Goal: Task Accomplishment & Management: Use online tool/utility

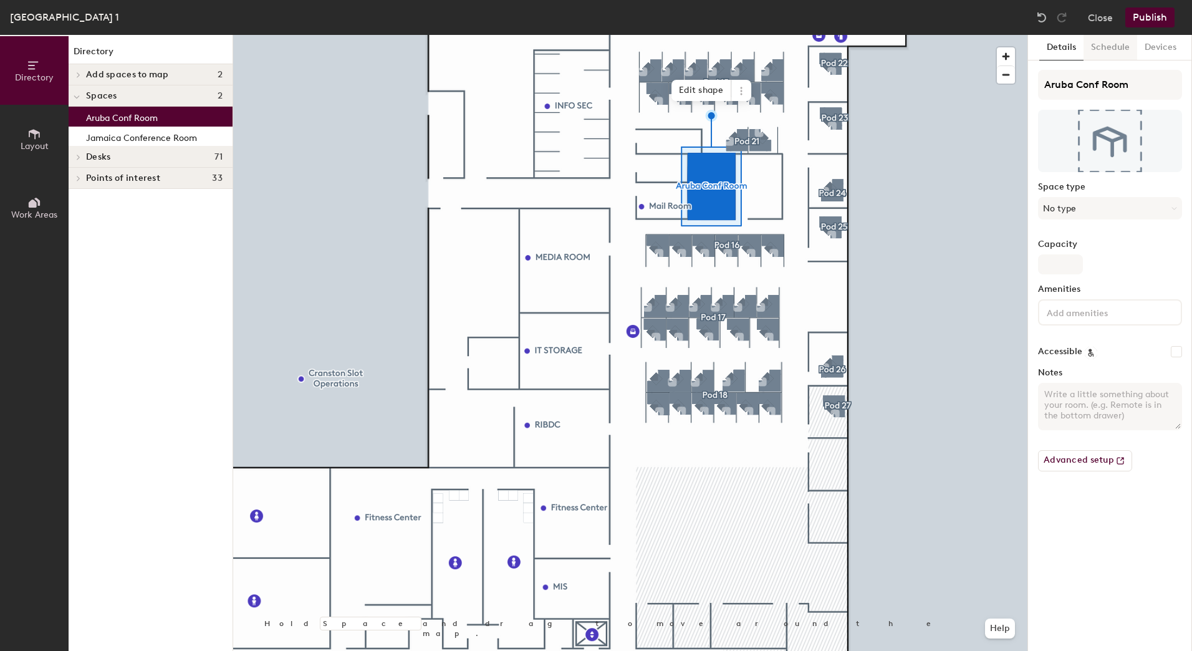
click at [1113, 47] on button "Schedule" at bounding box center [1111, 48] width 54 height 26
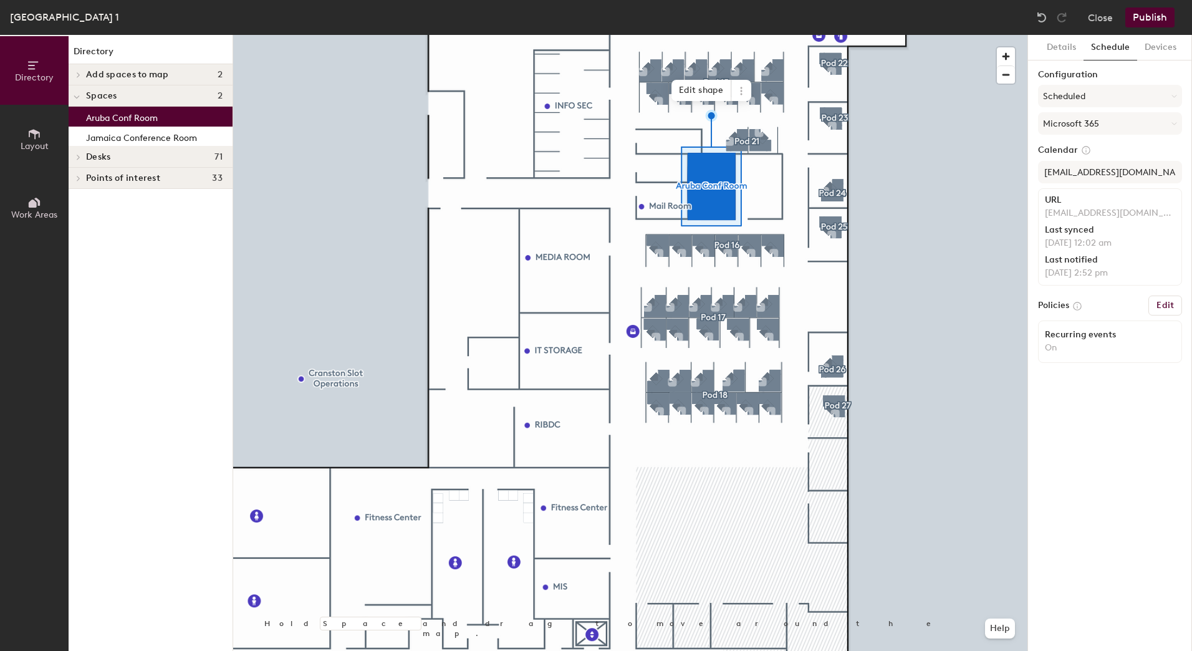
click at [1165, 304] on h6 "Edit" at bounding box center [1165, 306] width 17 height 10
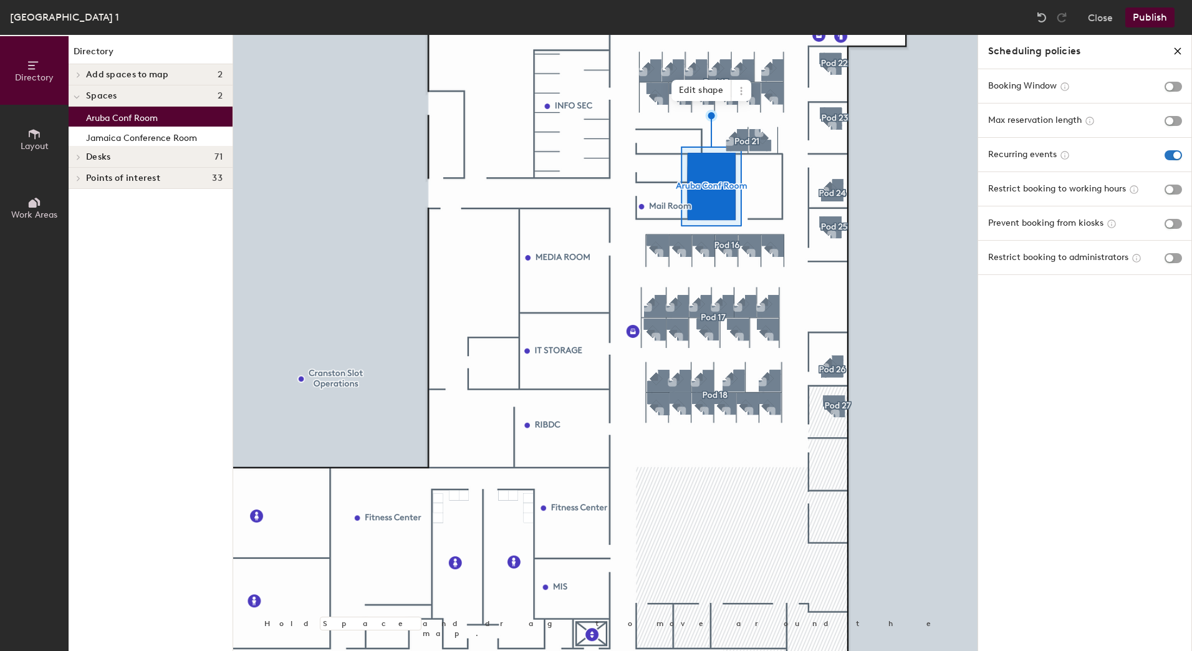
click at [1177, 49] on icon "close policies" at bounding box center [1178, 51] width 10 height 10
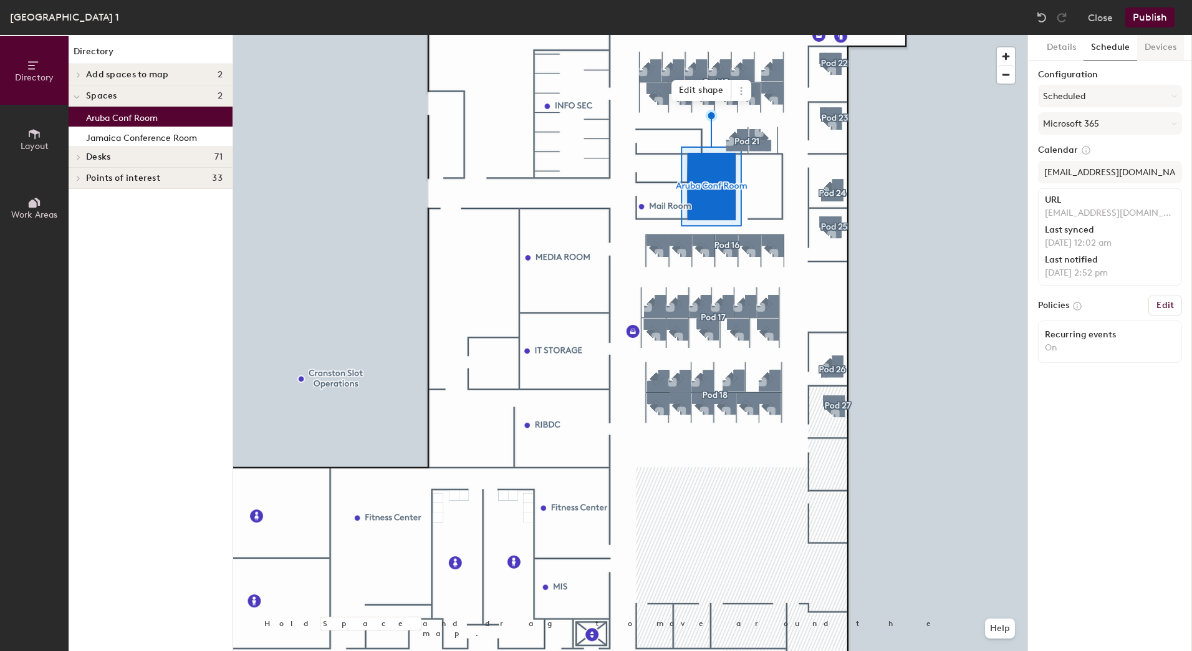
click at [1164, 47] on button "Devices" at bounding box center [1161, 48] width 47 height 26
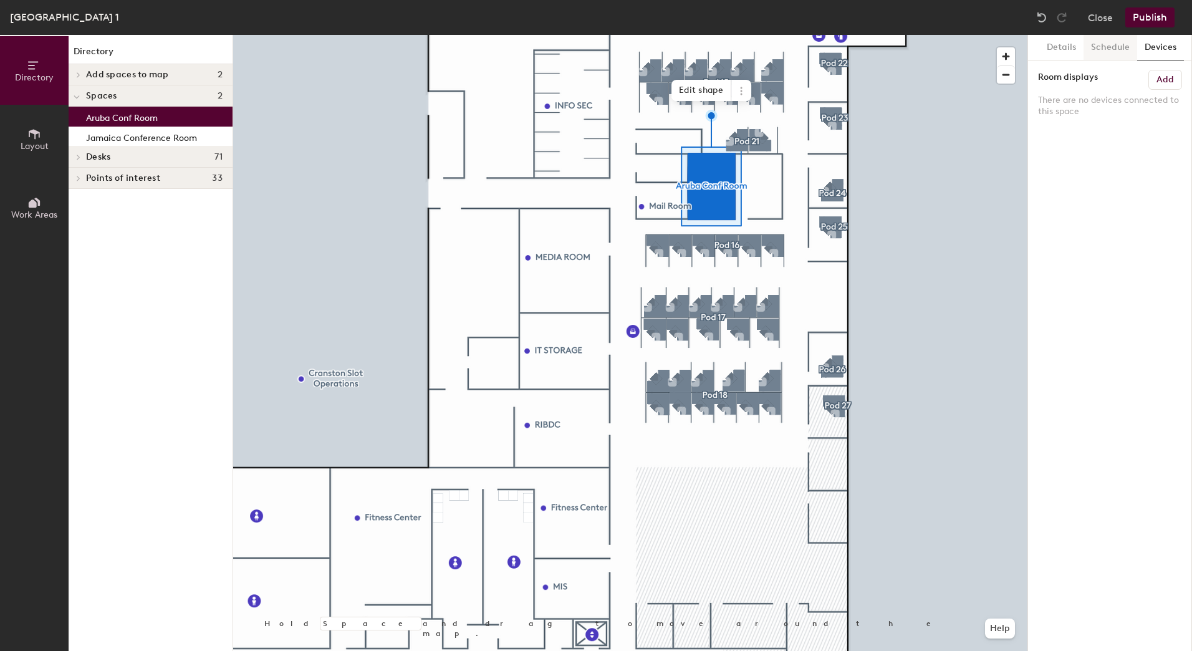
click at [1112, 51] on button "Schedule" at bounding box center [1111, 48] width 54 height 26
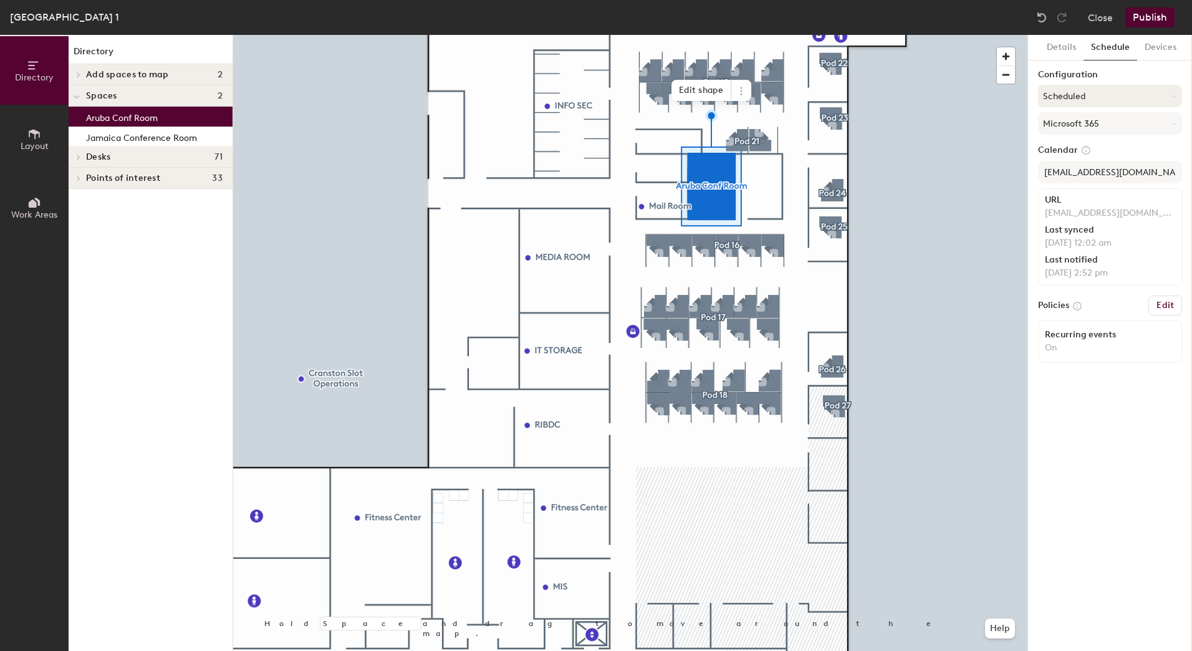
click at [1139, 92] on button "Scheduled" at bounding box center [1110, 96] width 144 height 22
click at [1113, 93] on button "Scheduled" at bounding box center [1110, 96] width 144 height 22
click at [1121, 119] on button "Microsoft 365" at bounding box center [1110, 123] width 144 height 22
click at [1148, 173] on input "[EMAIL_ADDRESS][DOMAIN_NAME]" at bounding box center [1110, 172] width 144 height 22
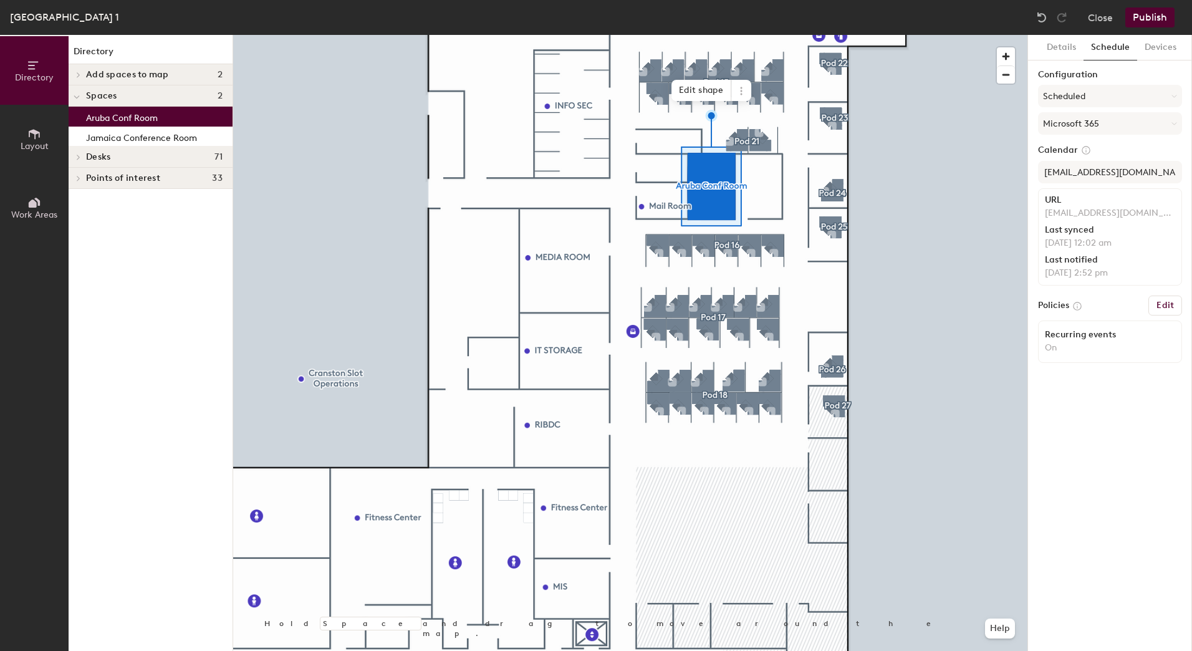
click at [1086, 150] on icon at bounding box center [1086, 150] width 7 height 7
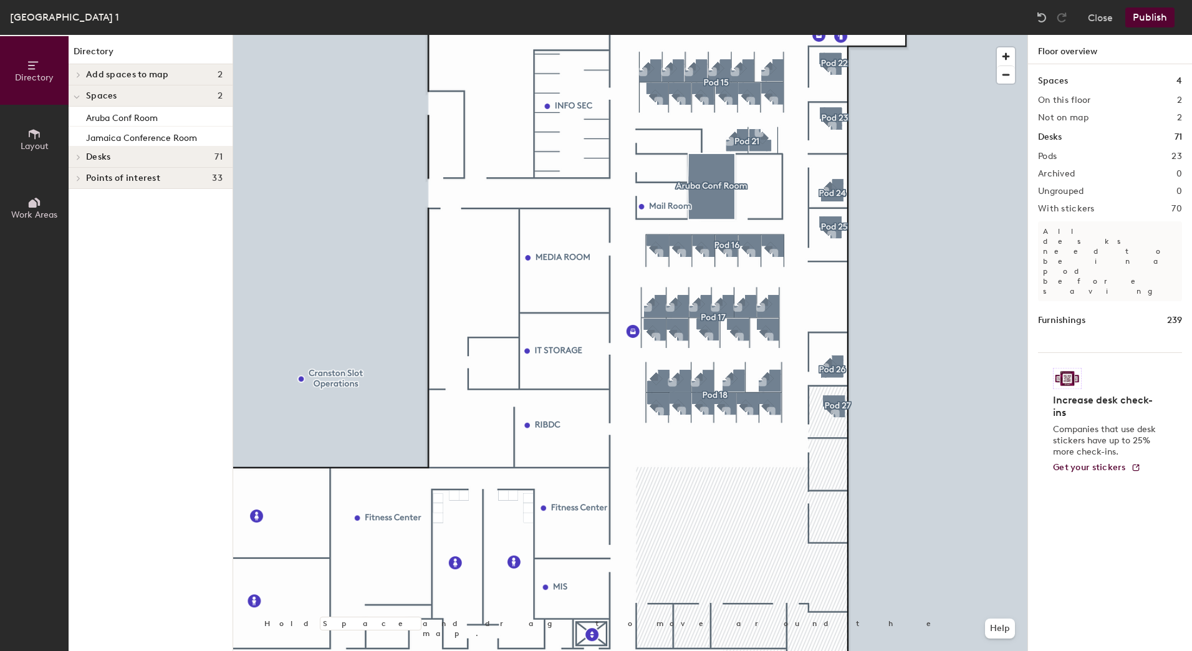
click at [713, 35] on div at bounding box center [630, 35] width 795 height 0
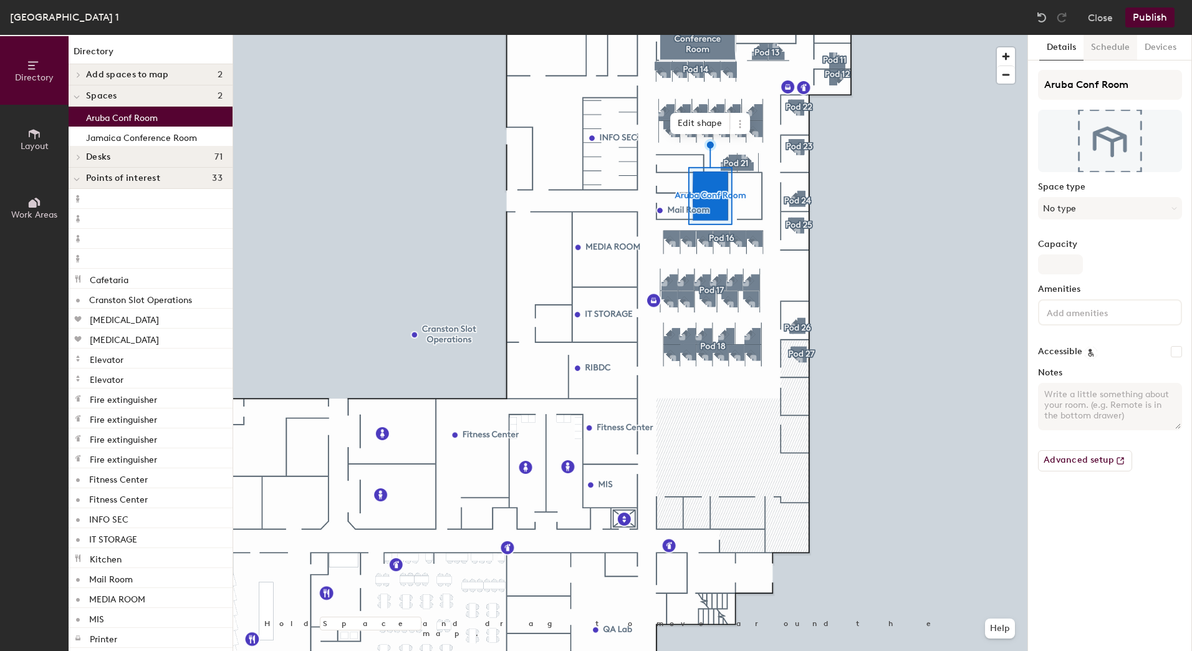
click at [1111, 42] on button "Schedule" at bounding box center [1111, 48] width 54 height 26
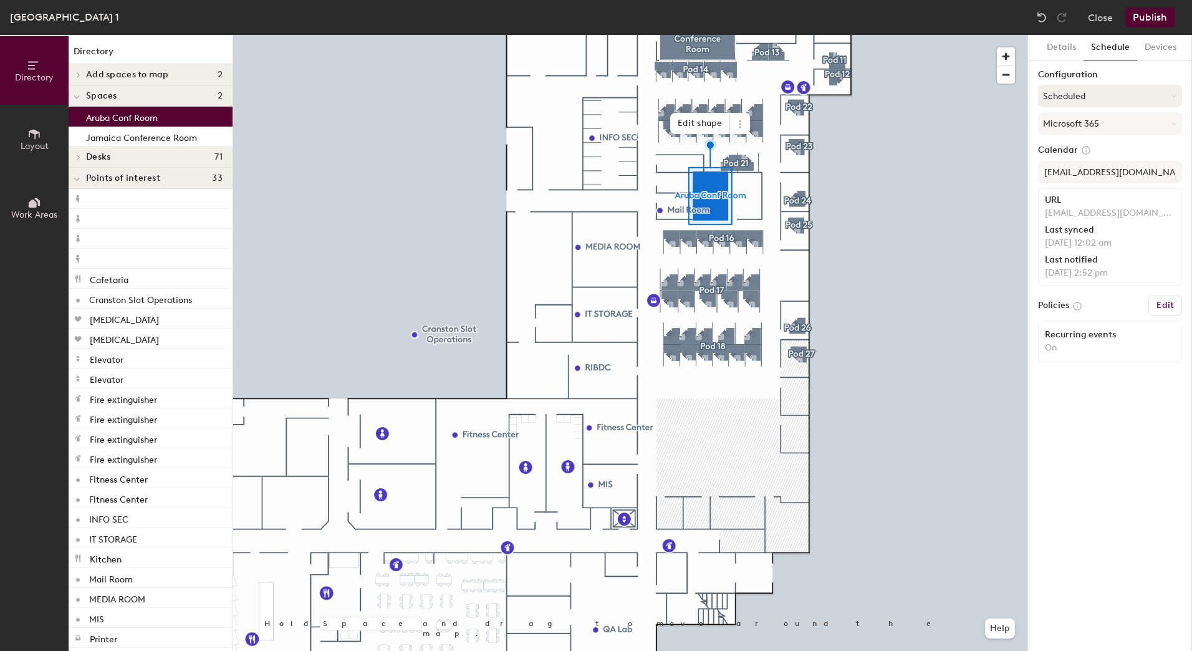
click at [1126, 95] on button "Scheduled" at bounding box center [1110, 96] width 144 height 22
click at [1087, 161] on div "Request-only" at bounding box center [1110, 164] width 143 height 19
click at [1154, 16] on button "Publish" at bounding box center [1150, 17] width 49 height 20
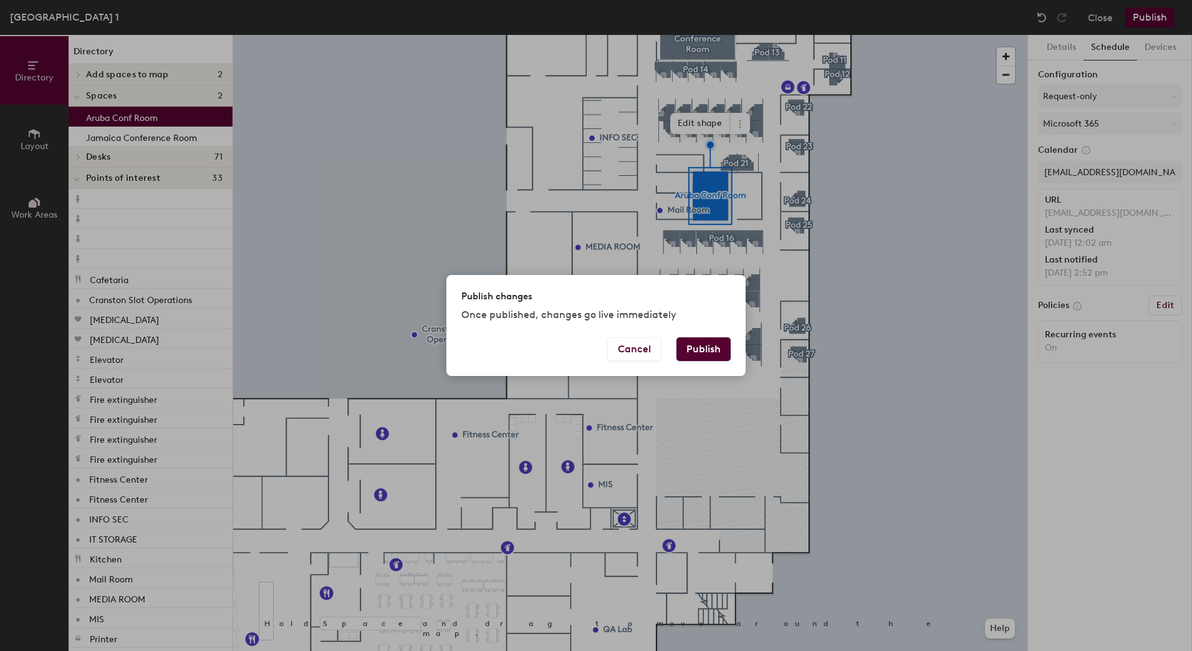
click at [709, 347] on button "Publish" at bounding box center [704, 349] width 54 height 24
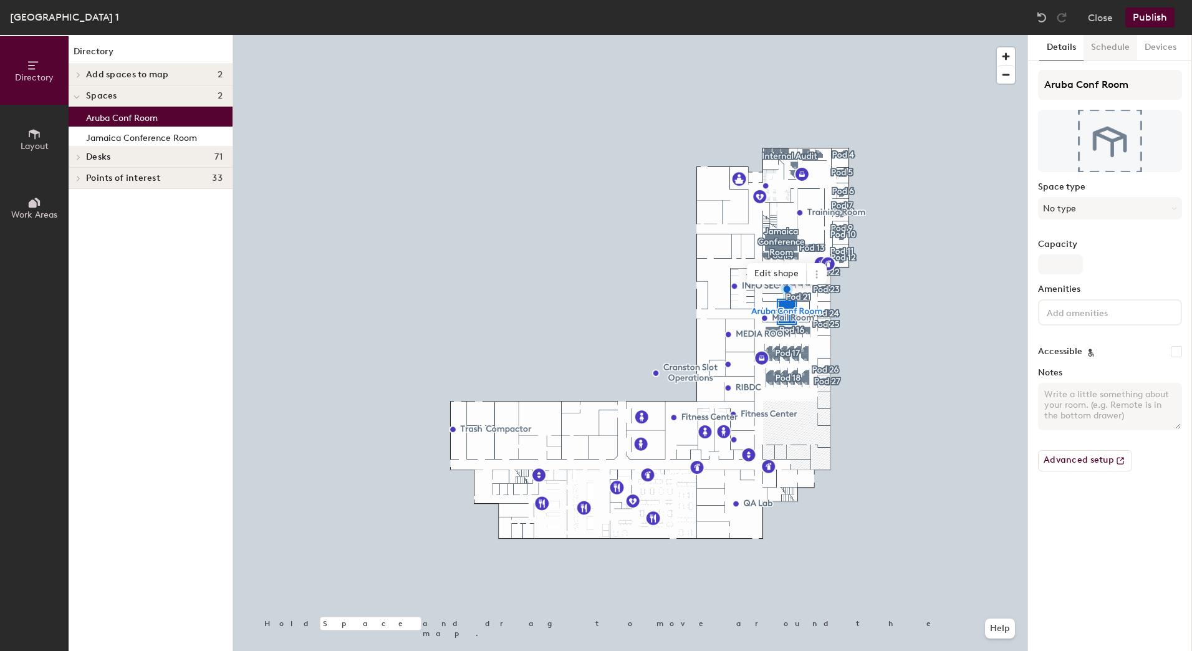
click at [1111, 47] on button "Schedule" at bounding box center [1111, 48] width 54 height 26
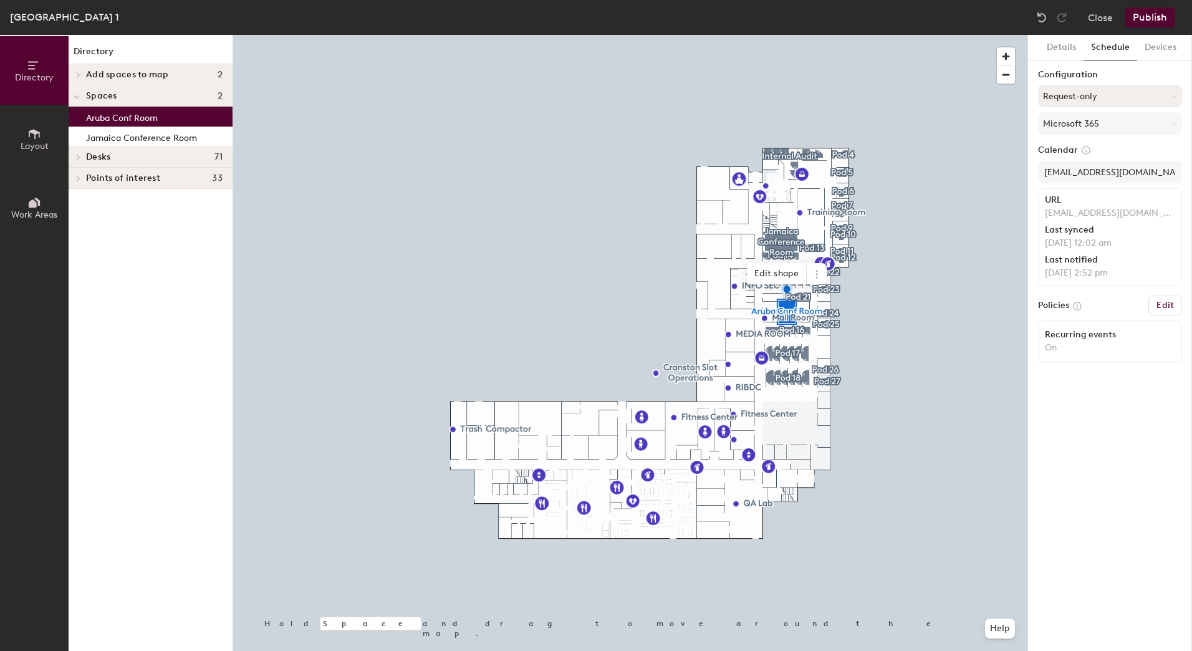
click at [1108, 96] on button "Request-only" at bounding box center [1110, 96] width 144 height 22
click at [1085, 146] on div "Scheduled" at bounding box center [1110, 146] width 143 height 19
click at [1145, 16] on button "Publish" at bounding box center [1150, 17] width 49 height 20
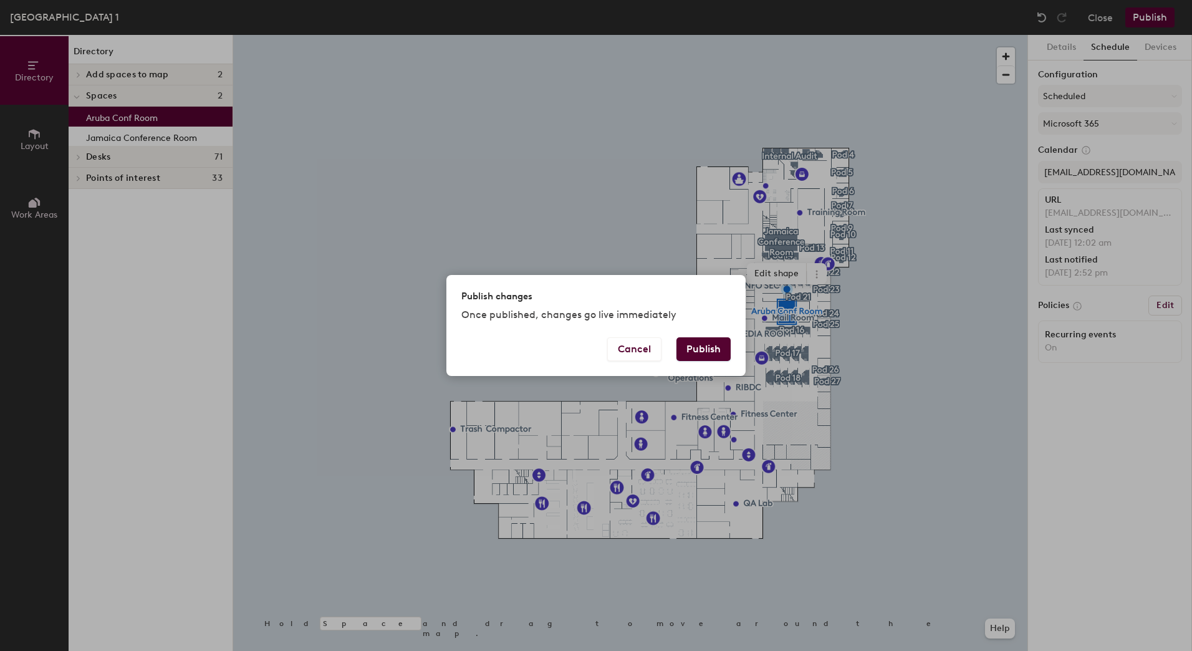
click at [730, 357] on button "Publish" at bounding box center [704, 349] width 54 height 24
